Goal: Task Accomplishment & Management: Manage account settings

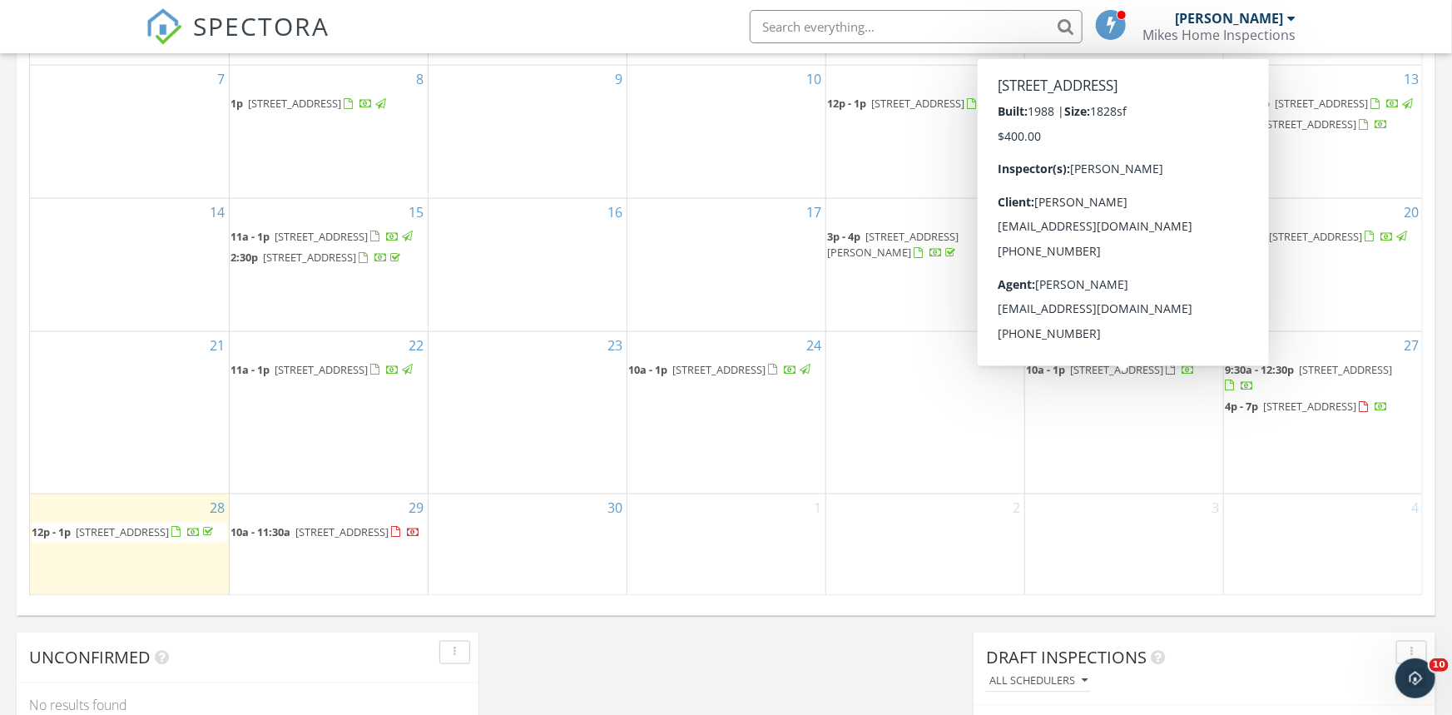
click at [1085, 377] on span "[STREET_ADDRESS]" at bounding box center [1117, 369] width 93 height 15
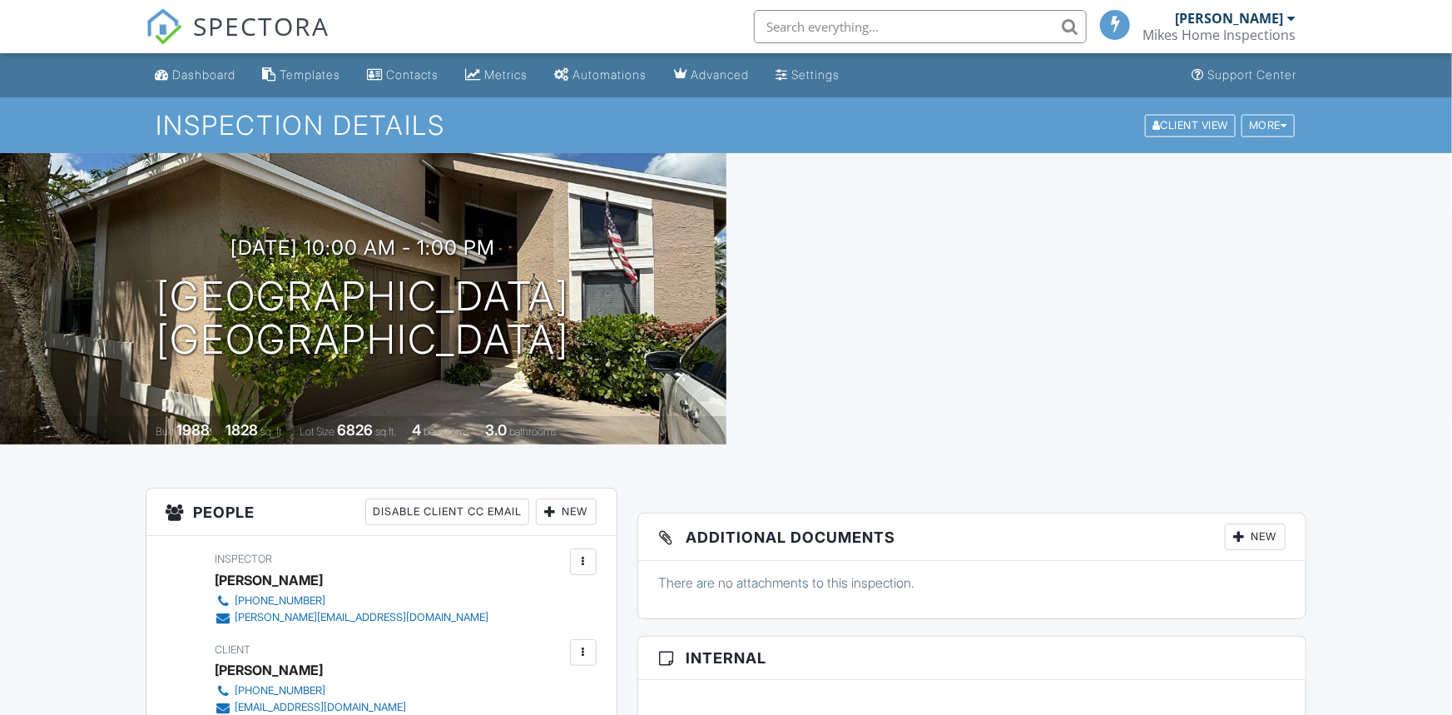
click at [76, 290] on div "09/26/2025 10:00 am - 1:00 pm 23403 Boca Trace Dr Boca Raton, FL 33433" at bounding box center [363, 299] width 727 height 126
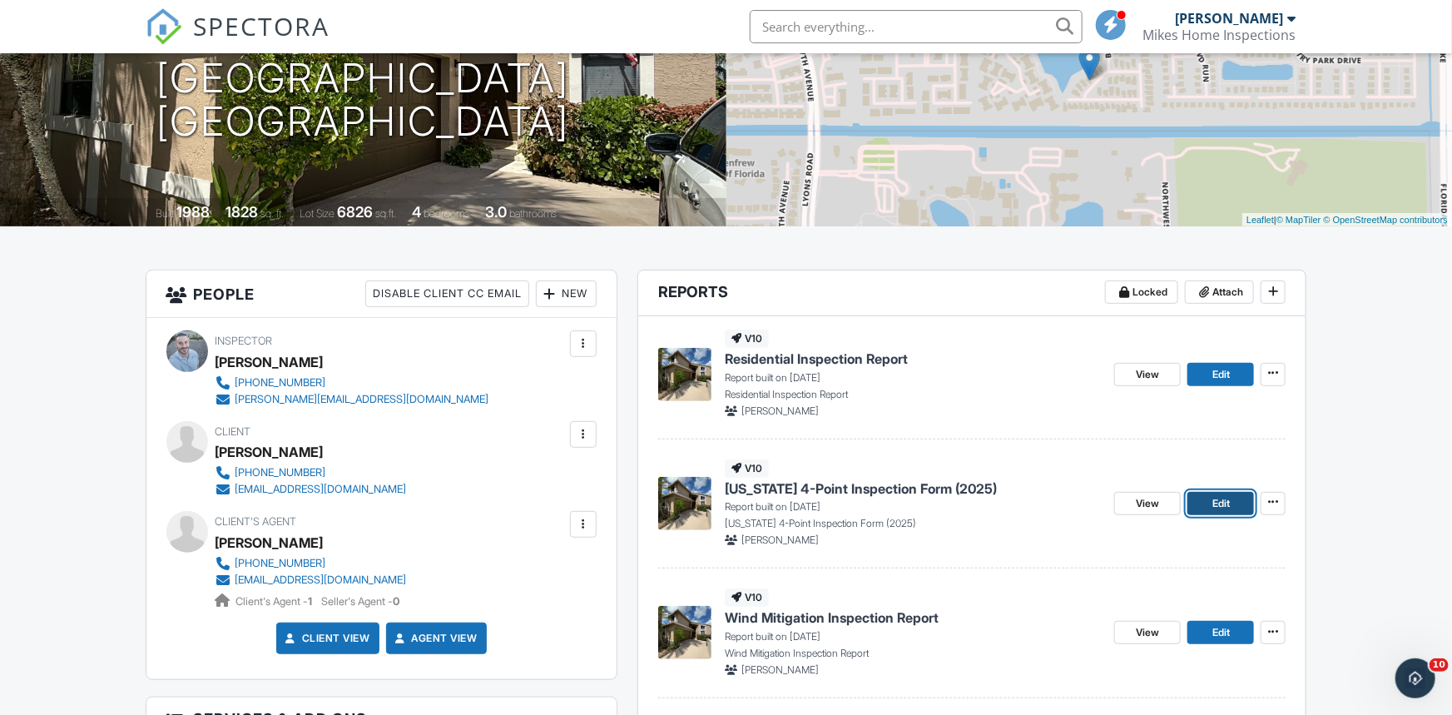
click at [1218, 505] on span "Edit" at bounding box center [1221, 503] width 17 height 17
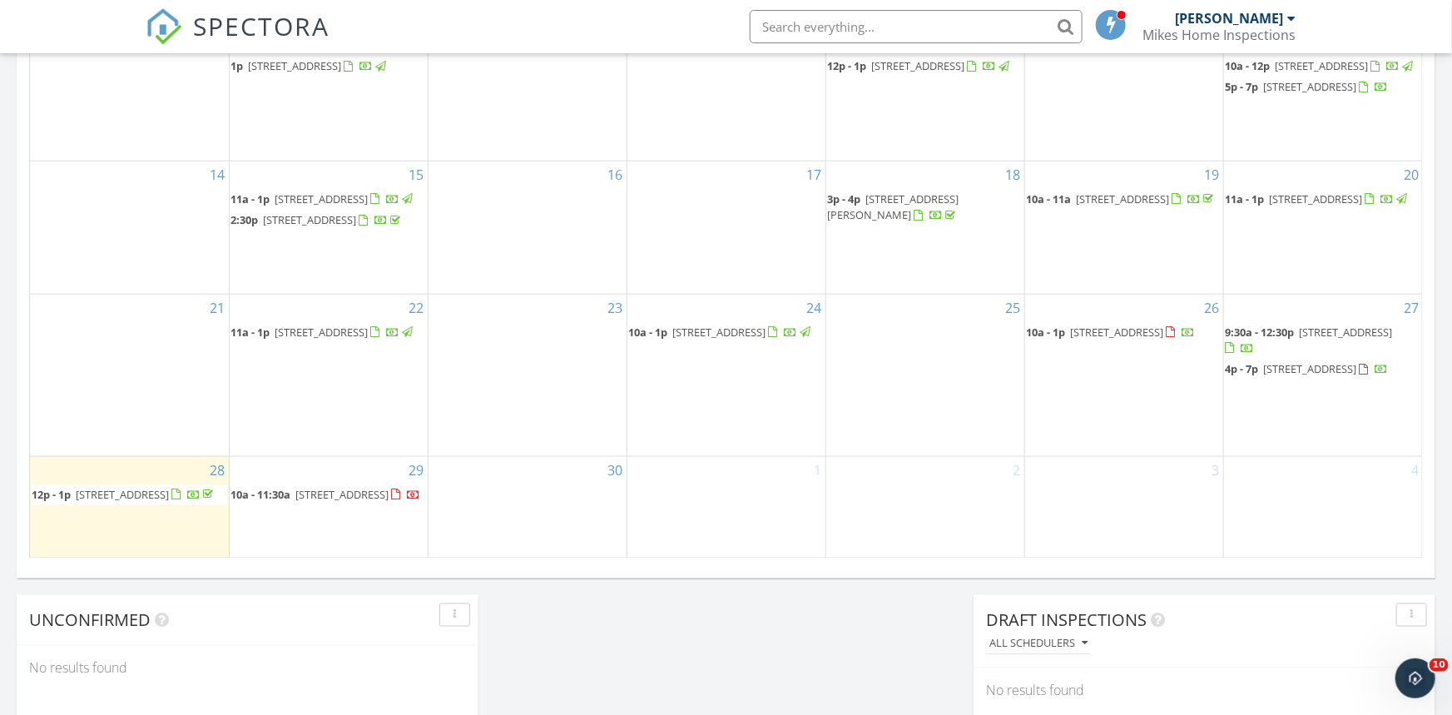
scroll to position [1026, 0]
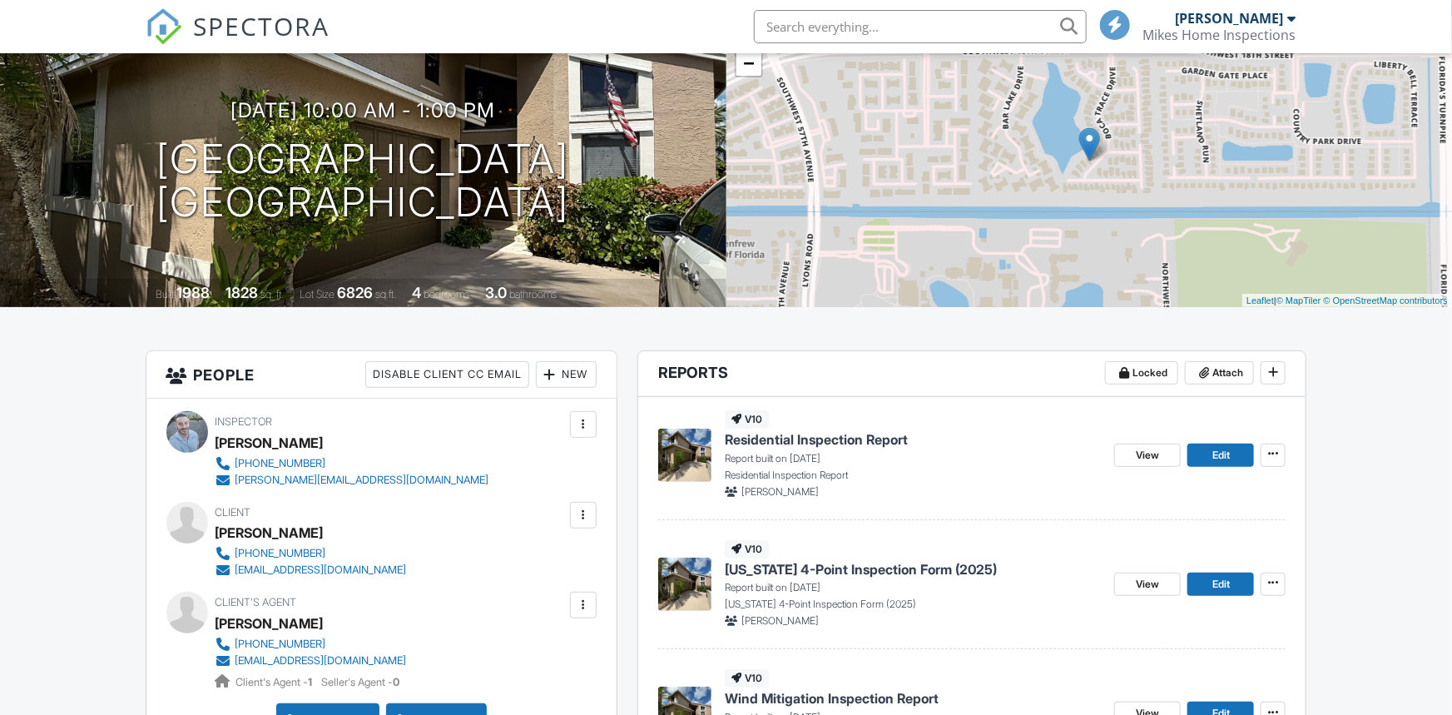
scroll to position [286, 0]
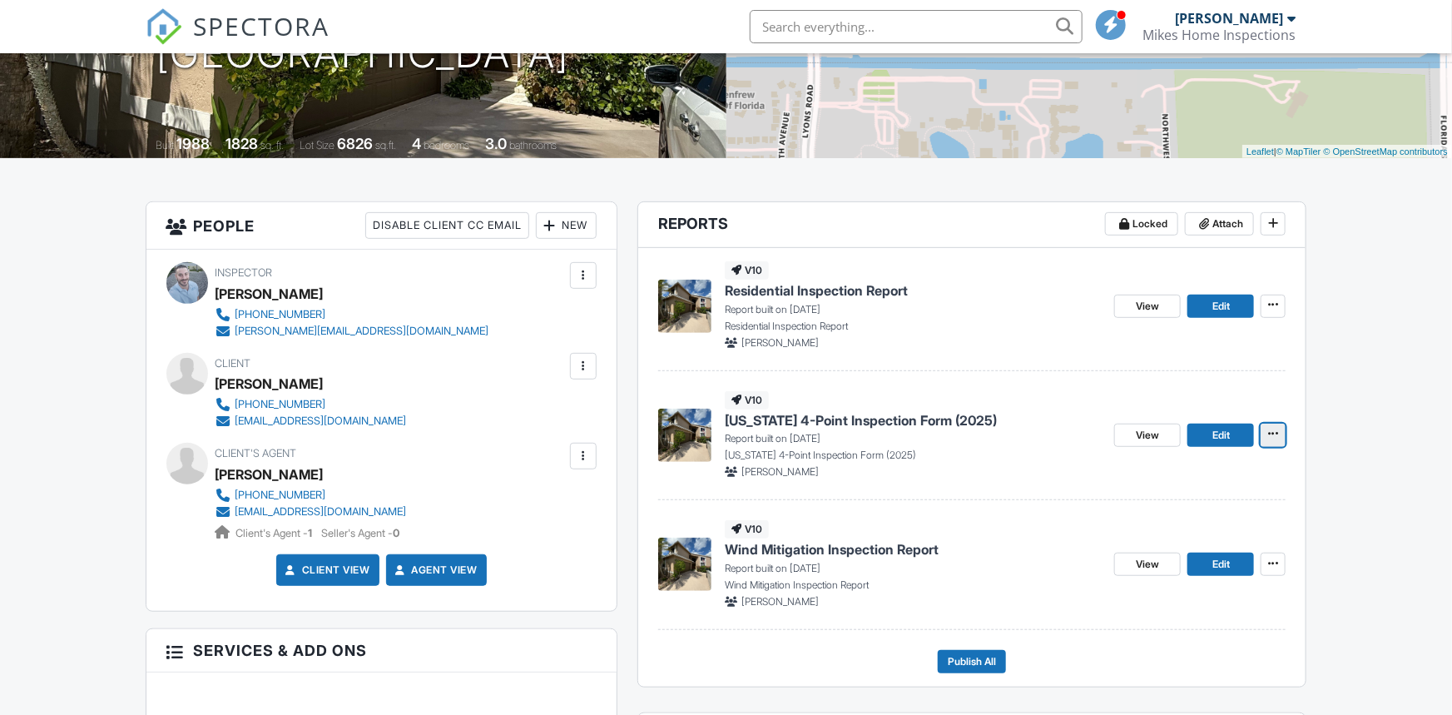
click at [1274, 434] on icon at bounding box center [1273, 434] width 10 height 12
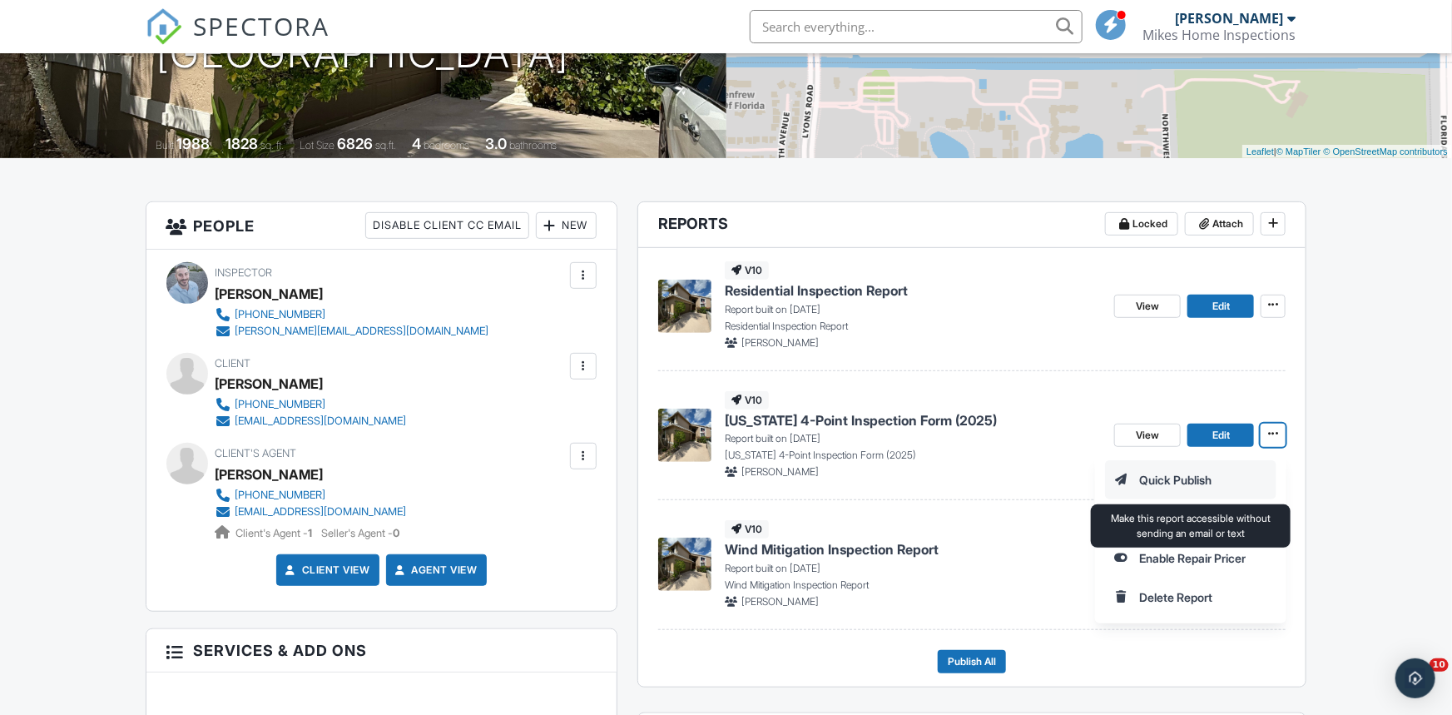
click at [1170, 479] on input "Quick Publish" at bounding box center [1191, 479] width 170 height 37
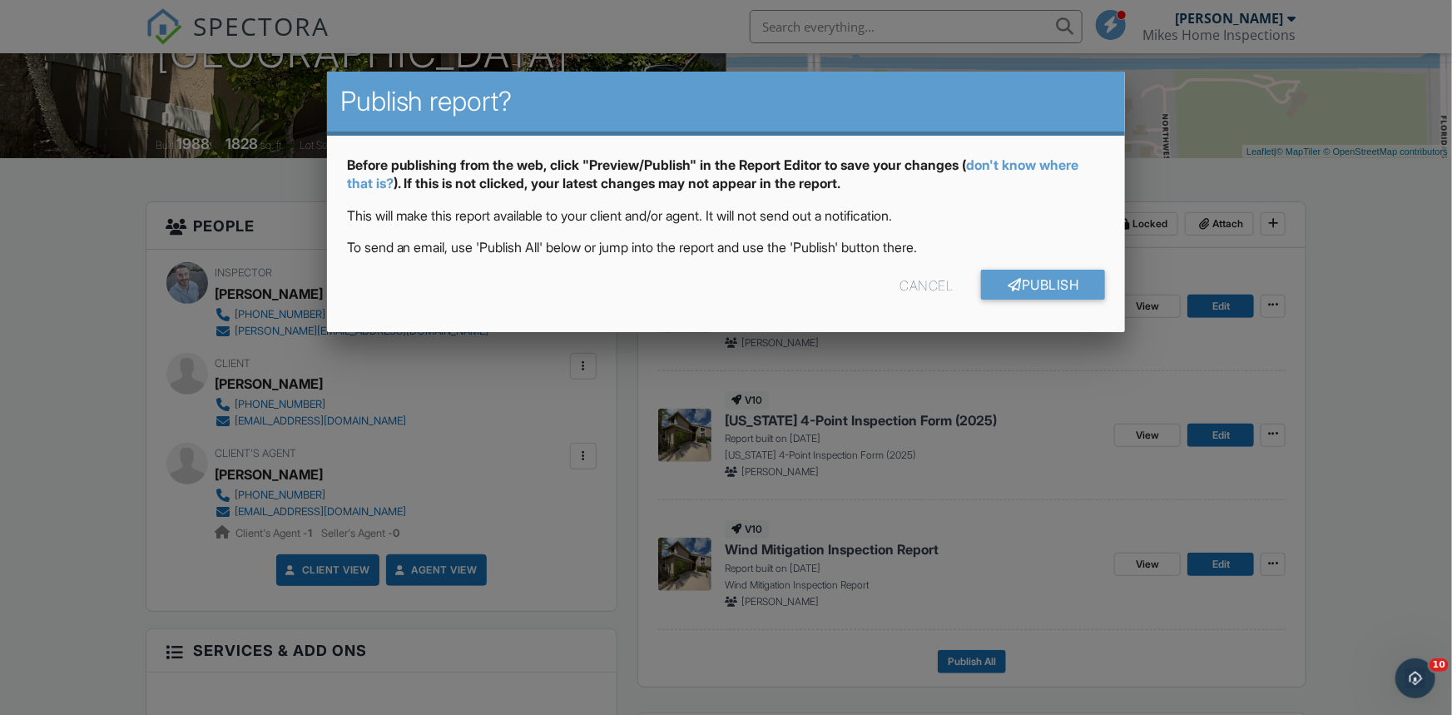
scroll to position [0, 0]
click at [1035, 279] on link "Publish" at bounding box center [1043, 285] width 124 height 30
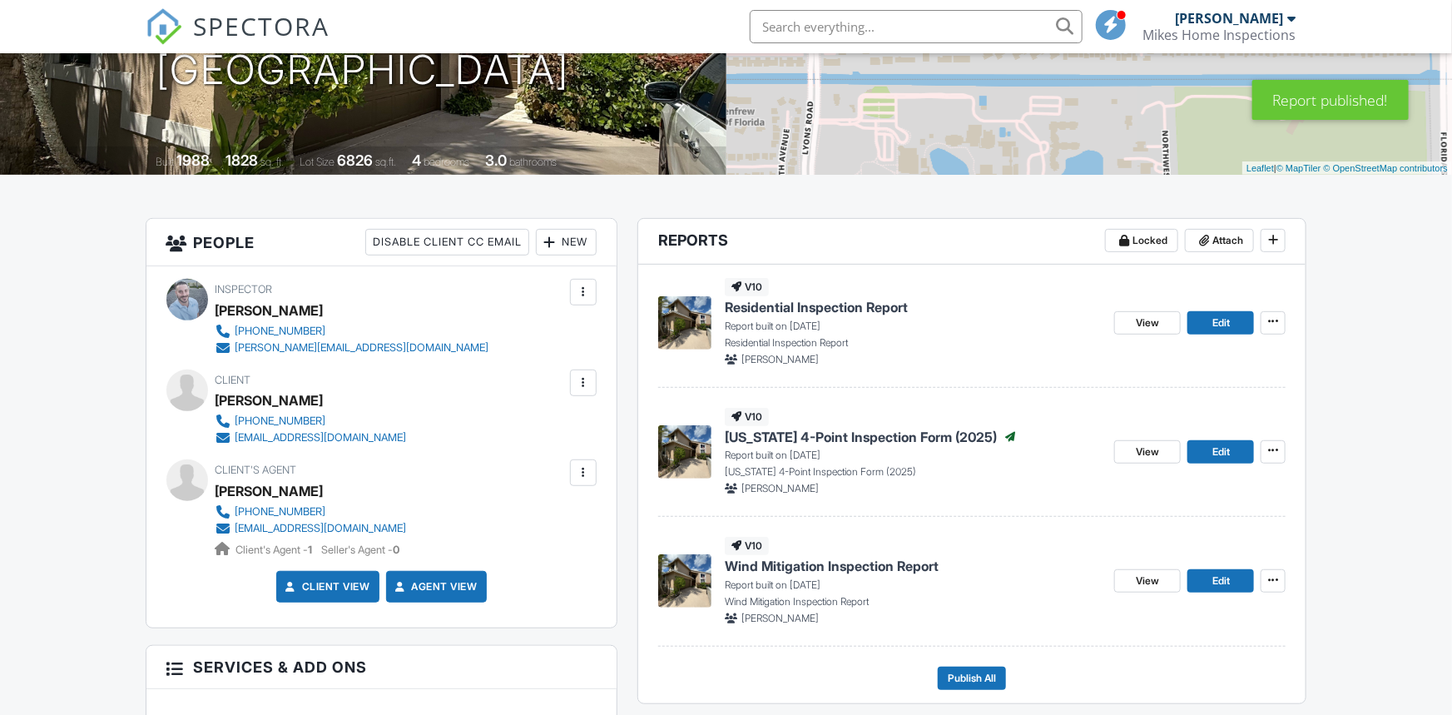
scroll to position [337, 0]
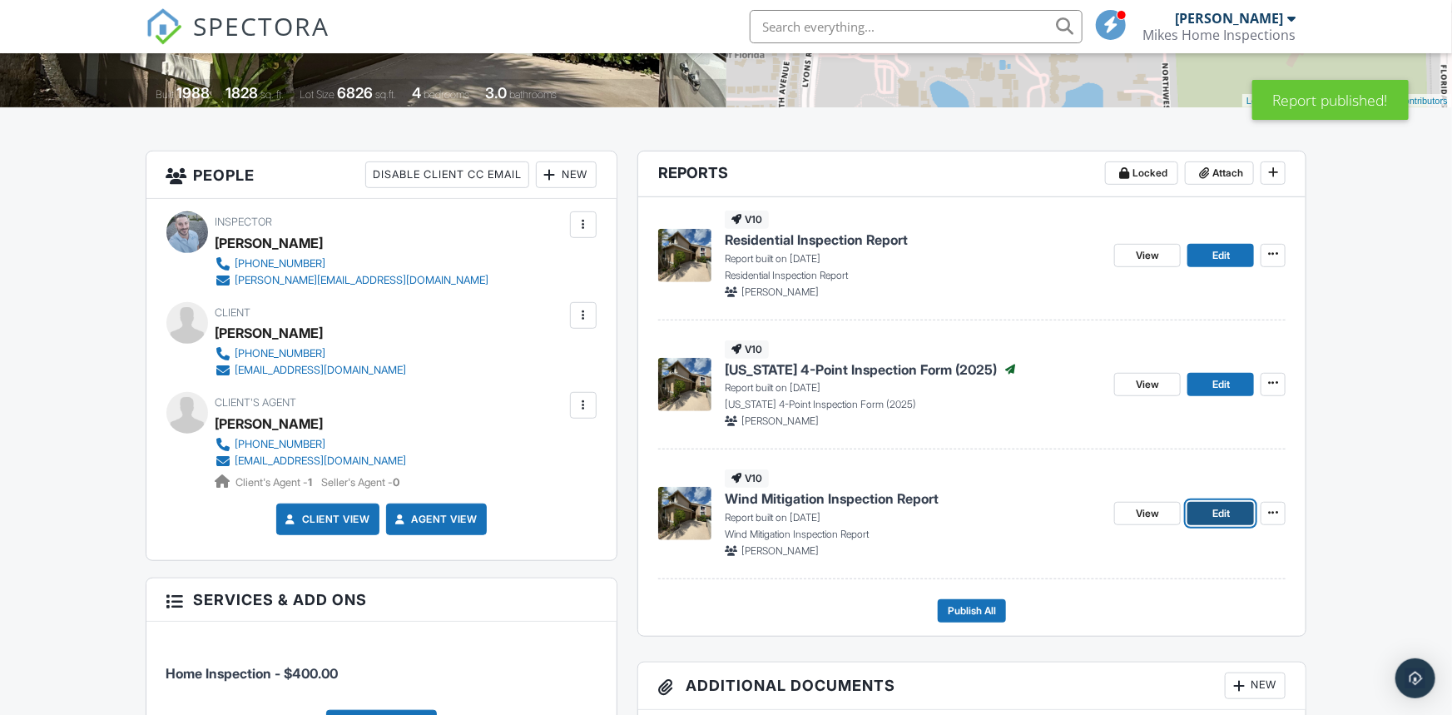
click at [1217, 513] on span "Edit" at bounding box center [1221, 513] width 17 height 17
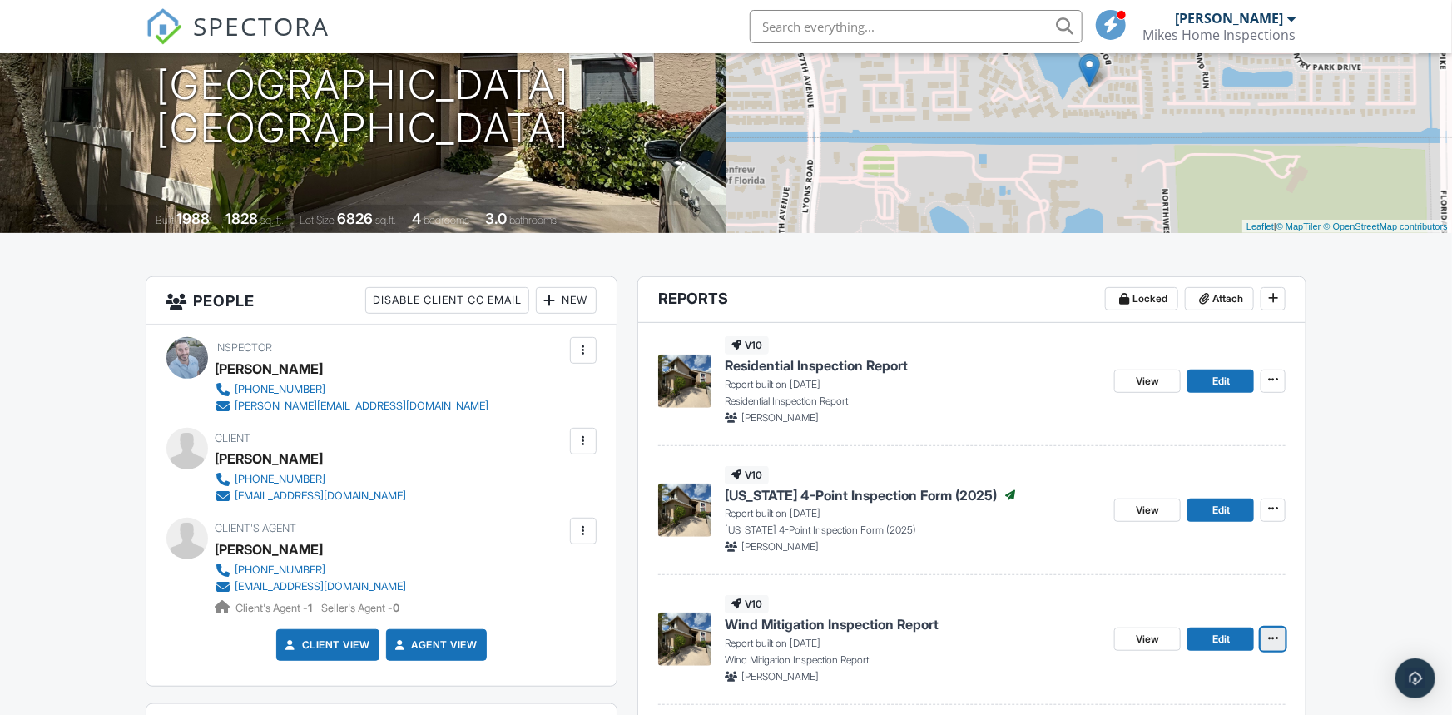
click at [1274, 640] on icon at bounding box center [1273, 639] width 10 height 12
click at [1174, 684] on input "Quick Publish" at bounding box center [1191, 683] width 170 height 37
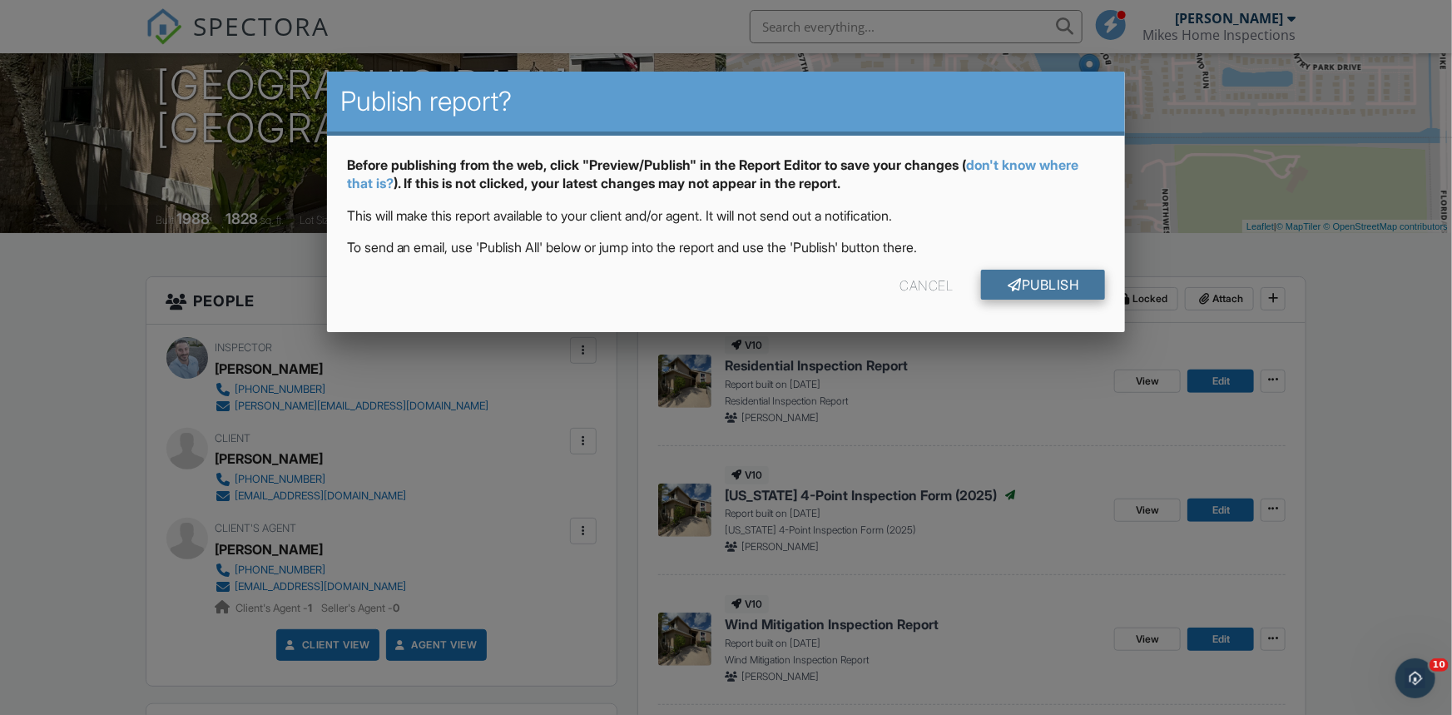
click at [1053, 277] on link "Publish" at bounding box center [1043, 285] width 124 height 30
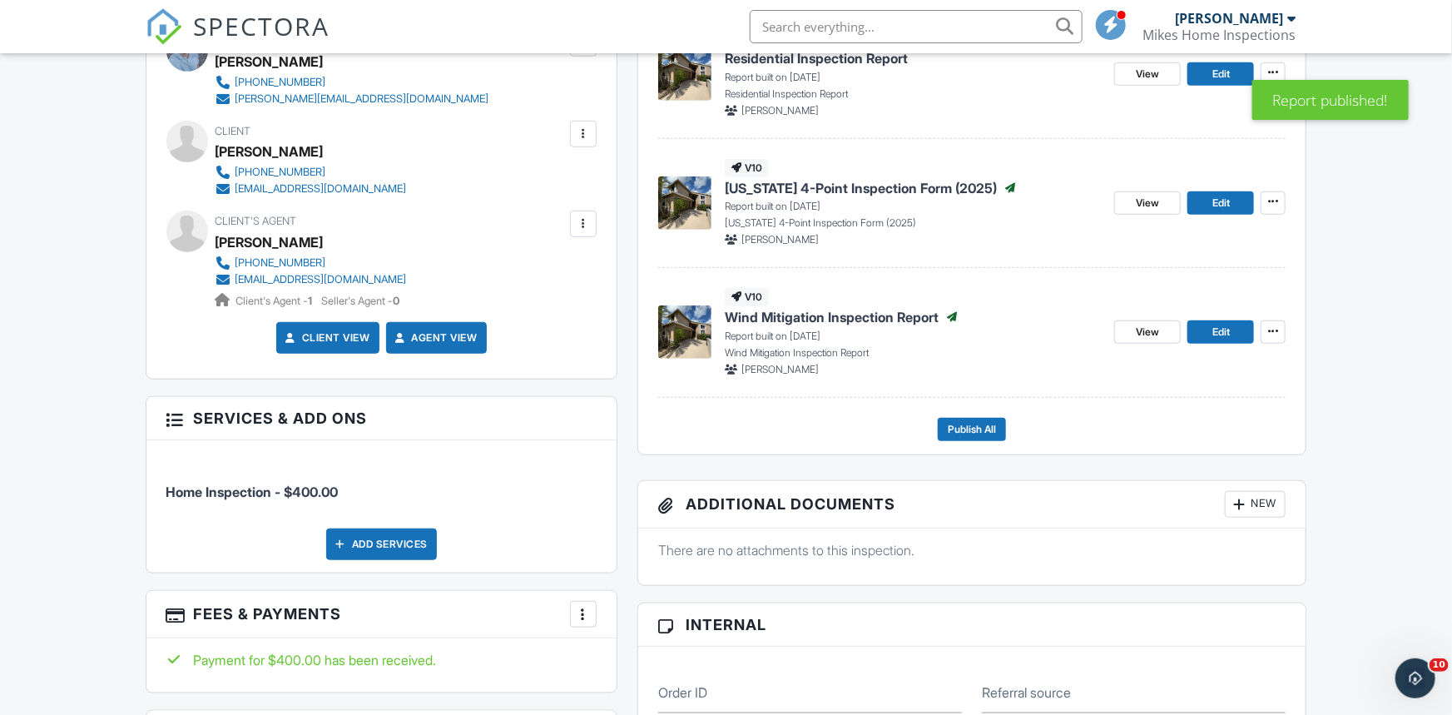
scroll to position [520, 0]
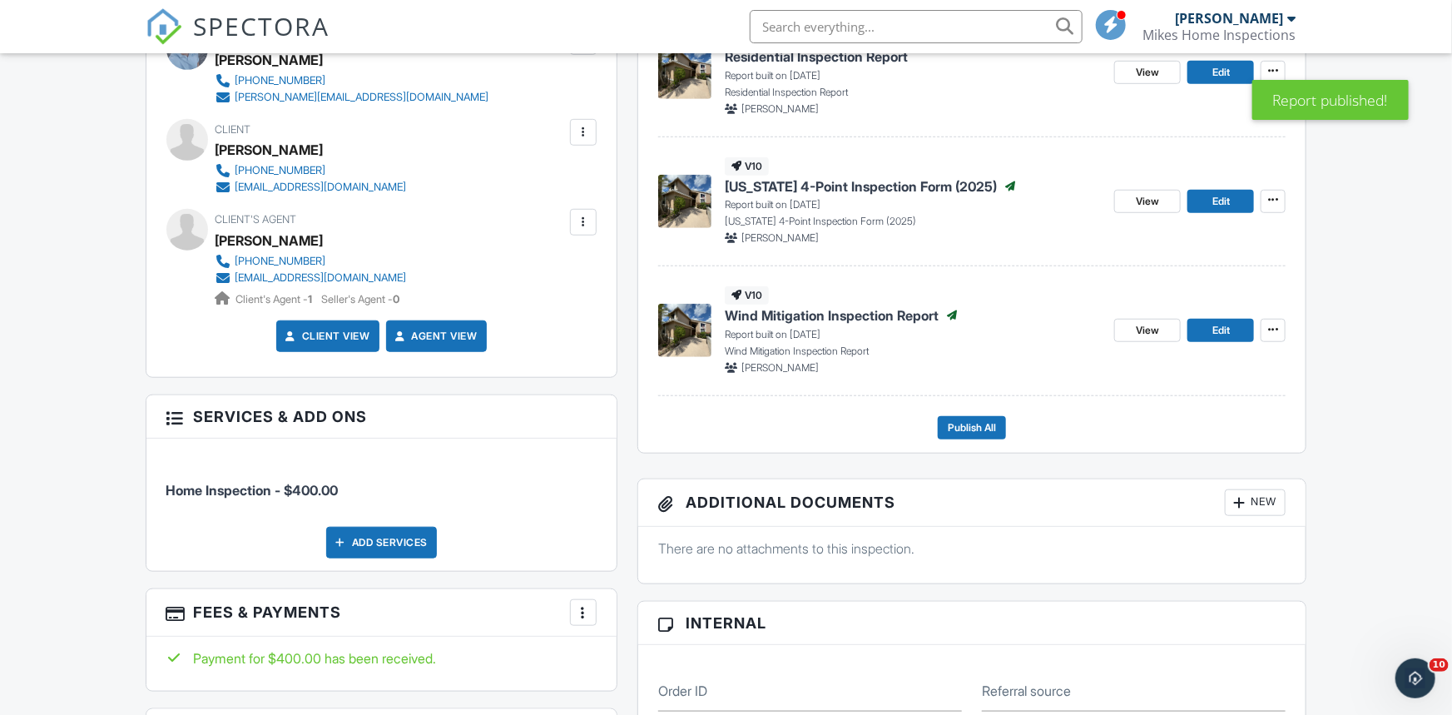
click at [1254, 502] on div "New" at bounding box center [1255, 502] width 61 height 27
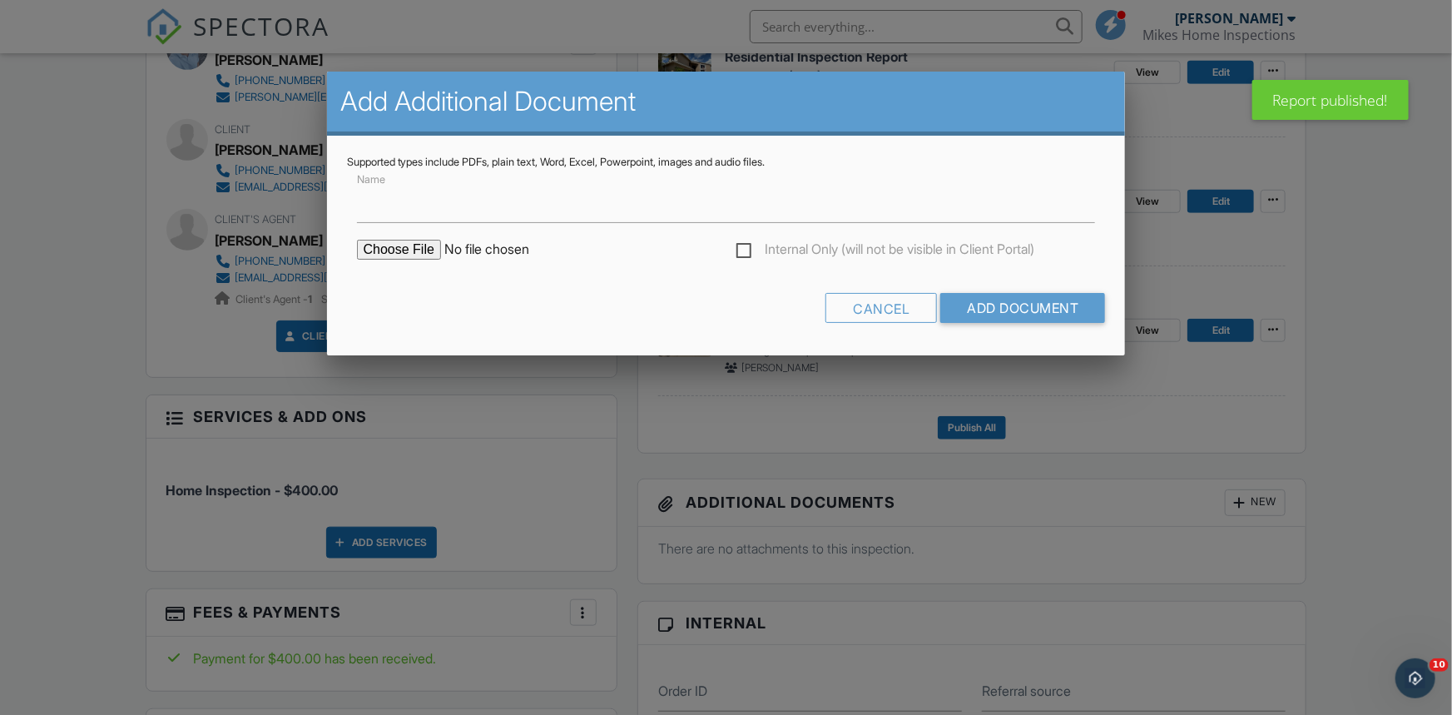
click at [386, 253] on input "file" at bounding box center [498, 250] width 283 height 20
type input "C:\fakepath\Permit Report - 23403 BOCA TRACE DR BOCA RATON FL 33433.pdf"
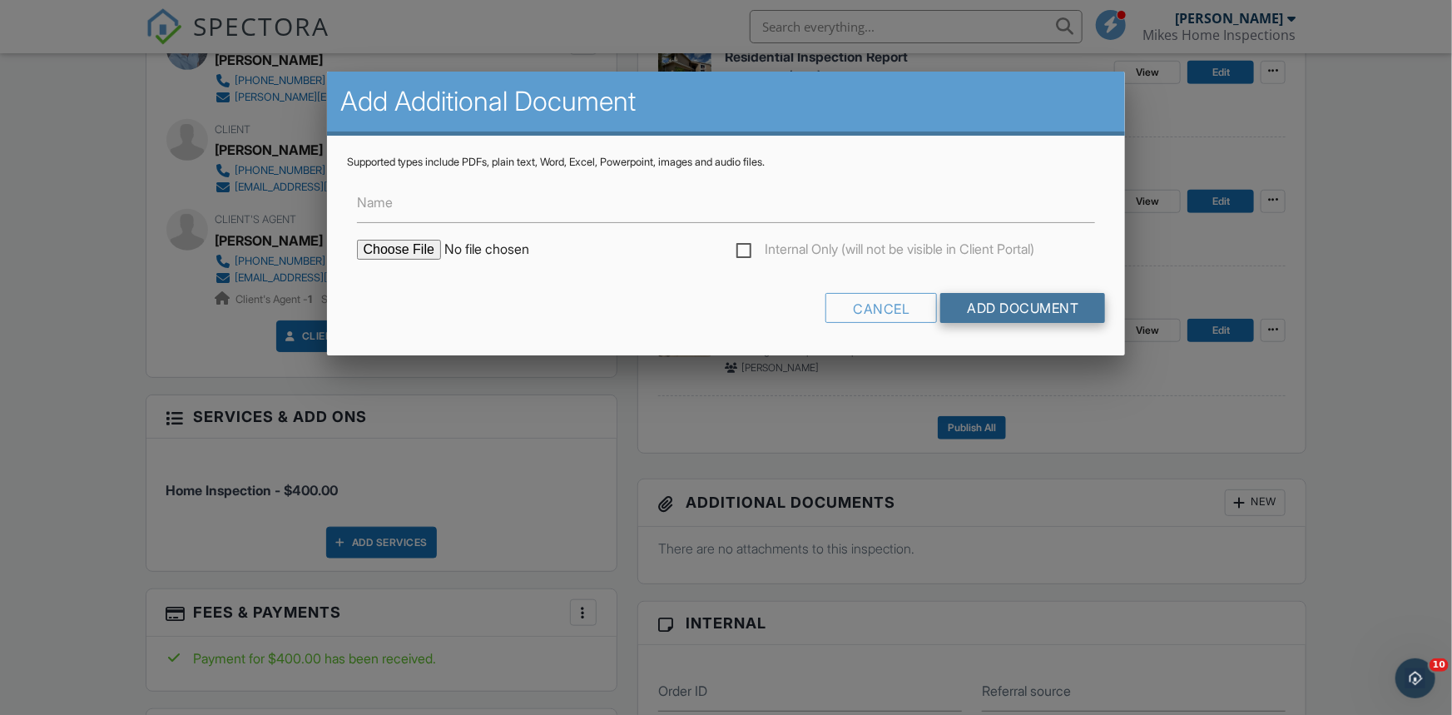
click at [1010, 307] on input "Add Document" at bounding box center [1022, 308] width 165 height 30
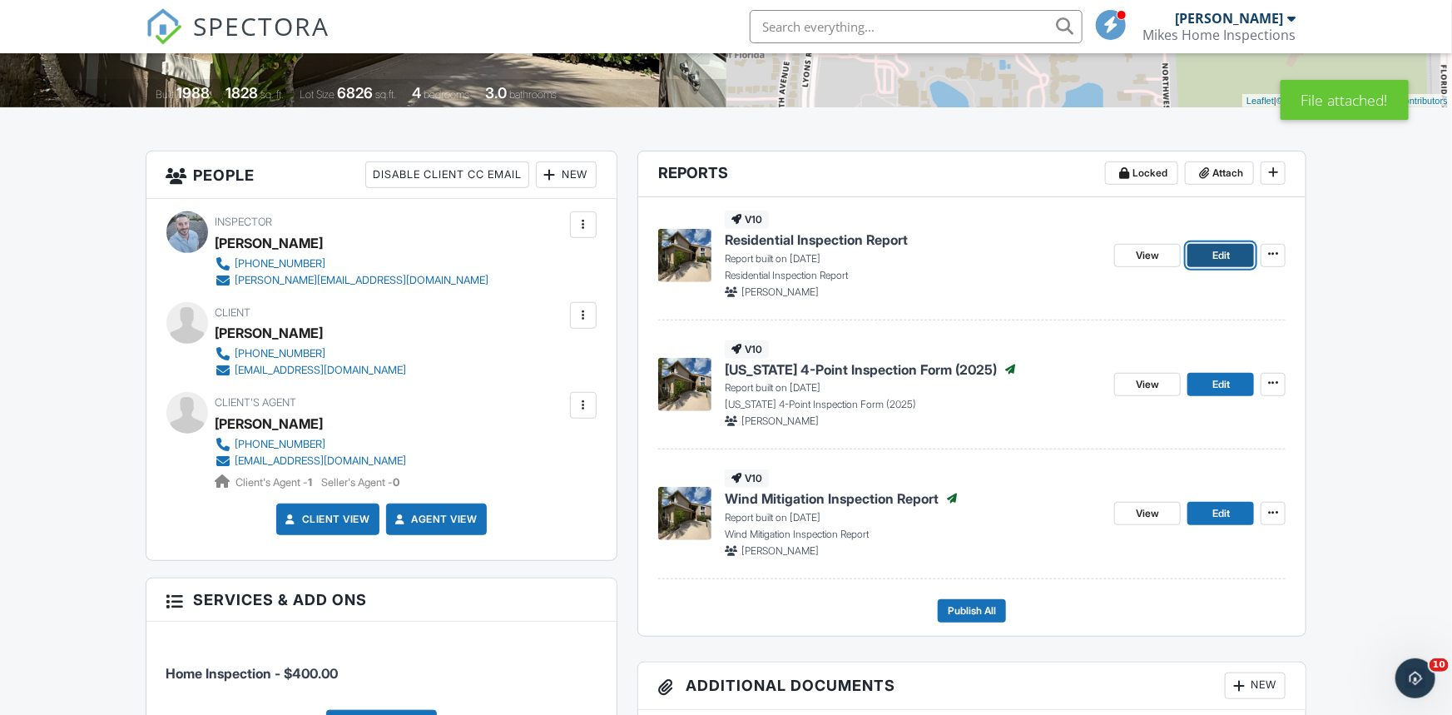
click at [1207, 260] on link "Edit" at bounding box center [1221, 255] width 67 height 23
